Goal: Information Seeking & Learning: Compare options

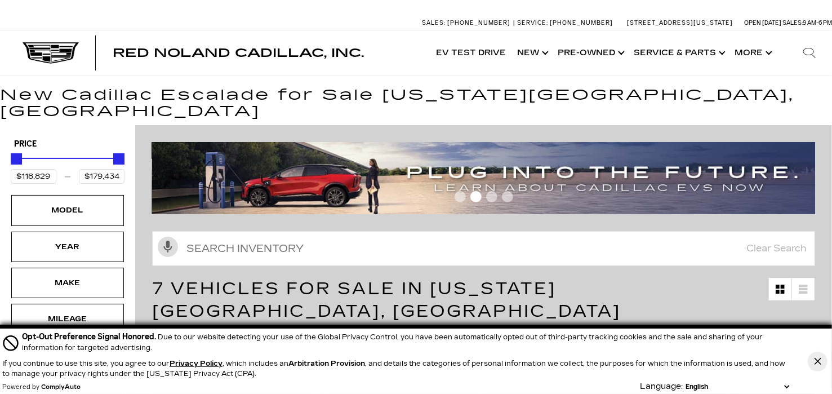
click at [318, 334] on span "Escalade" at bounding box center [319, 341] width 43 height 14
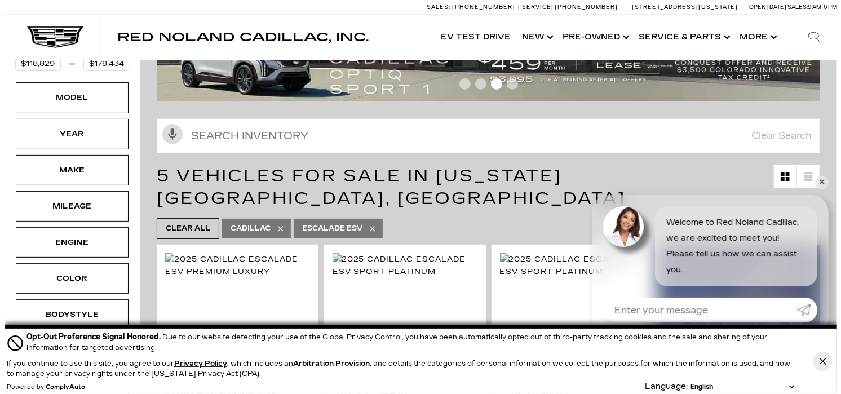
scroll to position [94, 0]
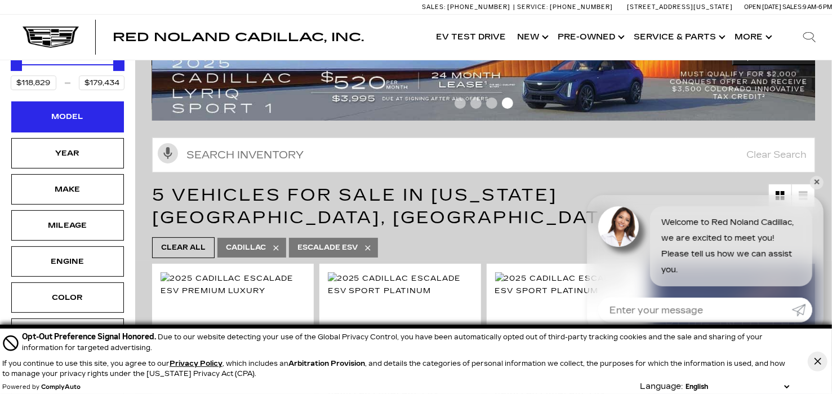
click at [83, 110] on div "Model" at bounding box center [67, 116] width 56 height 12
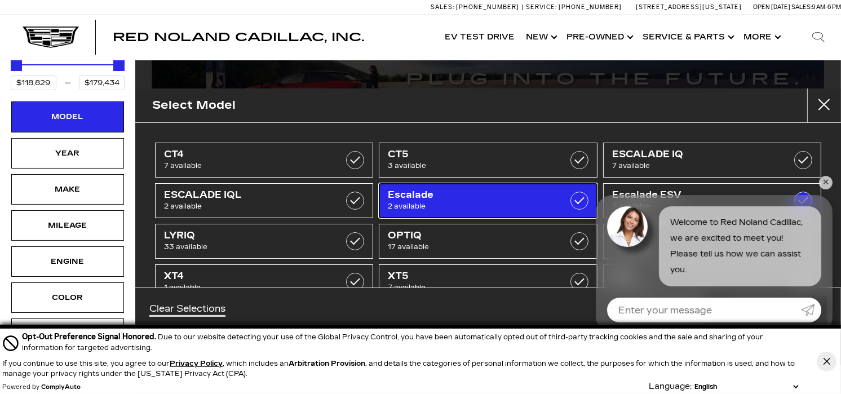
click at [495, 198] on span "Escalade" at bounding box center [473, 194] width 170 height 11
checkbox input "true"
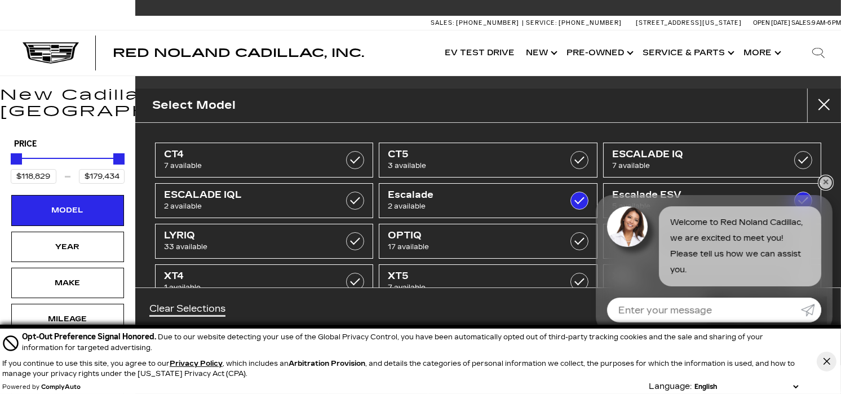
click at [823, 181] on link "✕" at bounding box center [826, 183] width 14 height 14
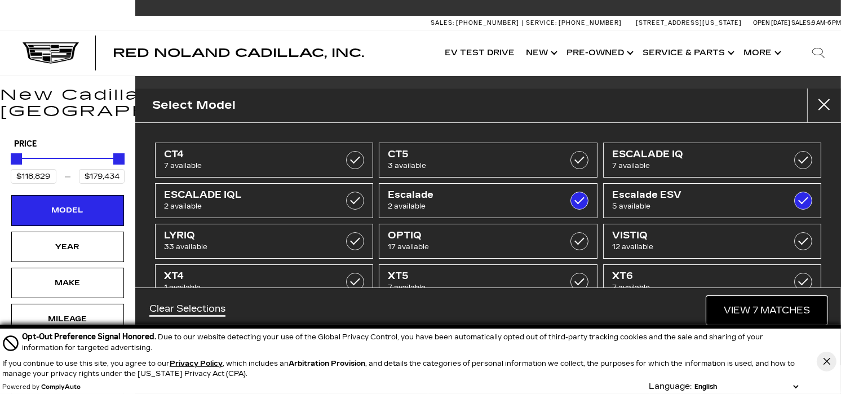
click at [747, 299] on link "View 7 Matches" at bounding box center [767, 310] width 120 height 28
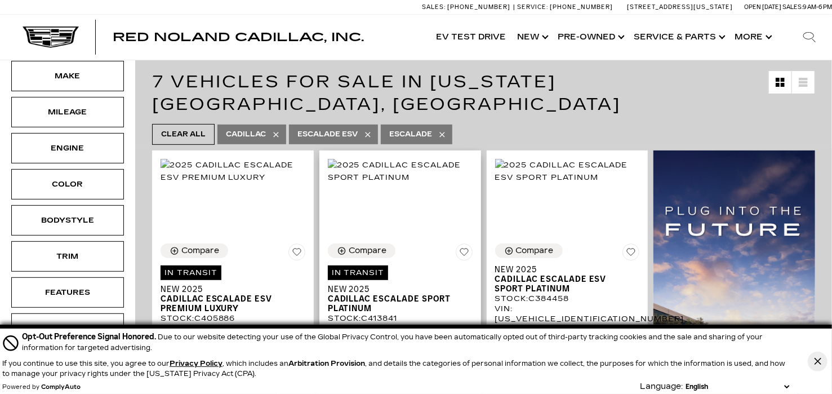
scroll to position [263, 0]
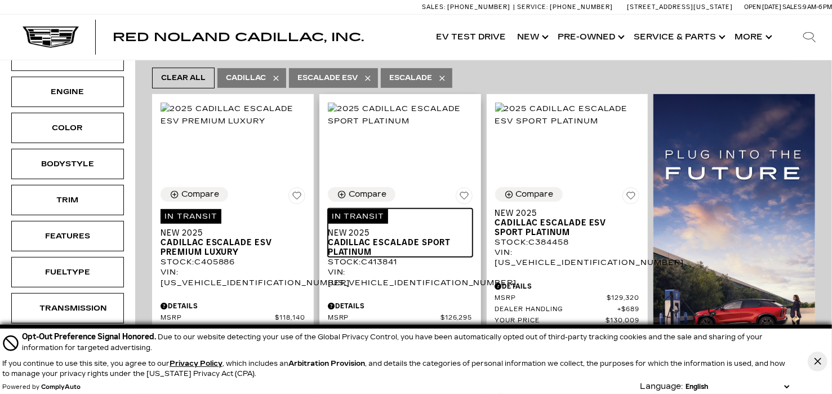
click at [392, 238] on span "Cadillac Escalade Sport Platinum" at bounding box center [396, 247] width 136 height 19
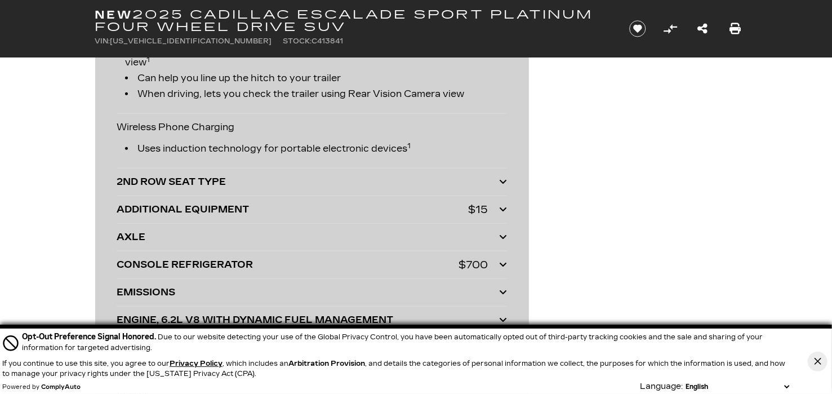
scroll to position [2875, 0]
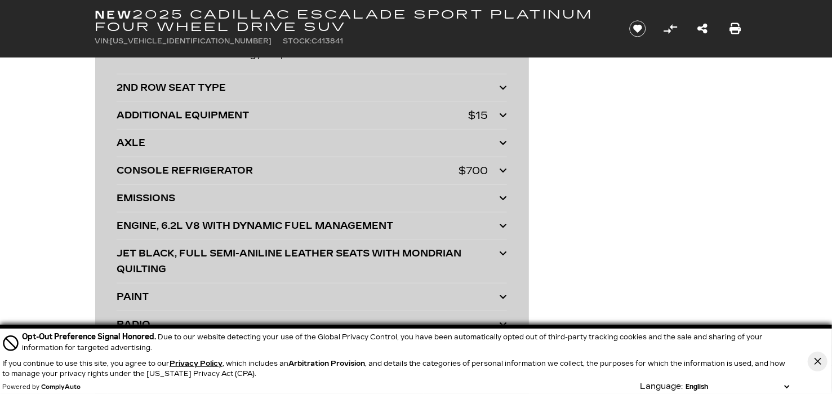
click at [499, 169] on icon at bounding box center [503, 170] width 8 height 9
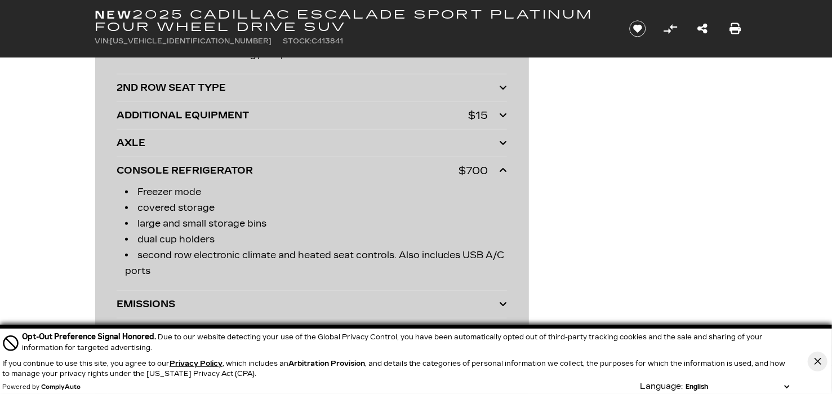
click at [472, 167] on div "$700" at bounding box center [473, 171] width 29 height 16
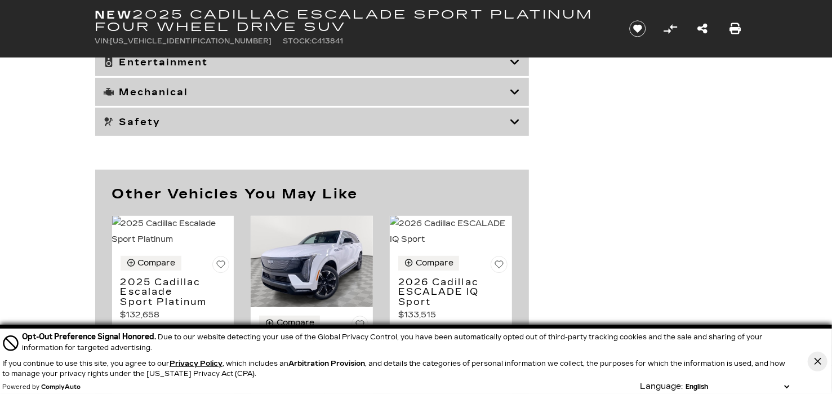
scroll to position [4922, 0]
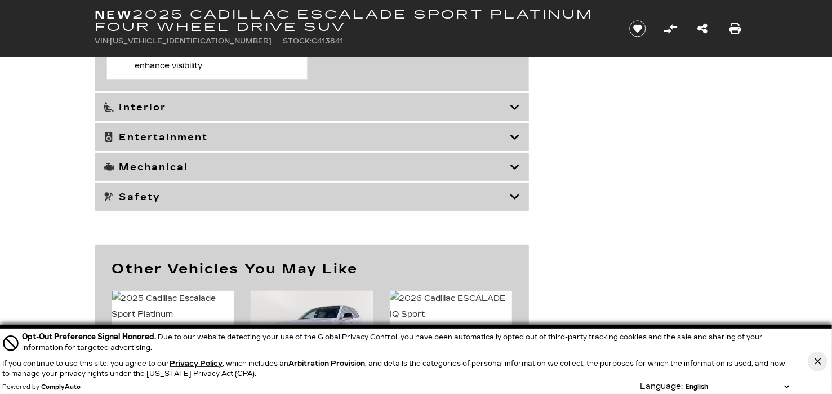
click at [422, 172] on h3 "Mechanical" at bounding box center [307, 166] width 407 height 11
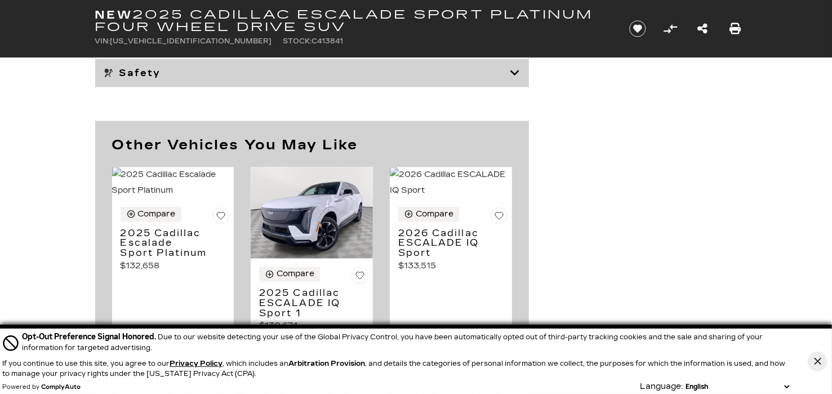
scroll to position [6144, 0]
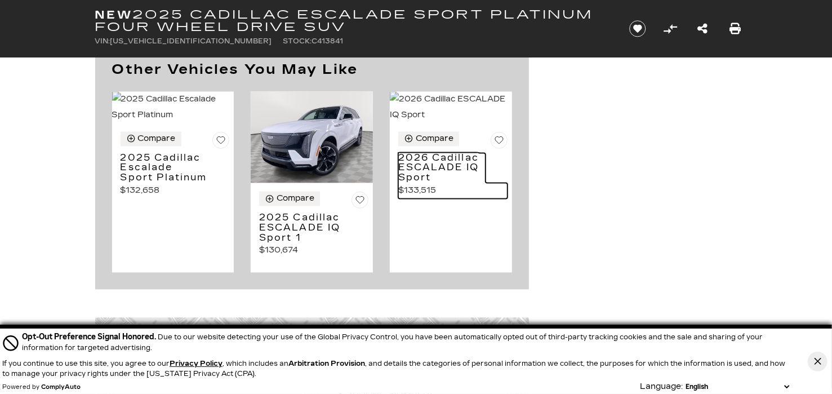
click at [439, 183] on h3 "2026 Cadillac ESCALADE IQ Sport" at bounding box center [441, 168] width 87 height 30
